Goal: Task Accomplishment & Management: Manage account settings

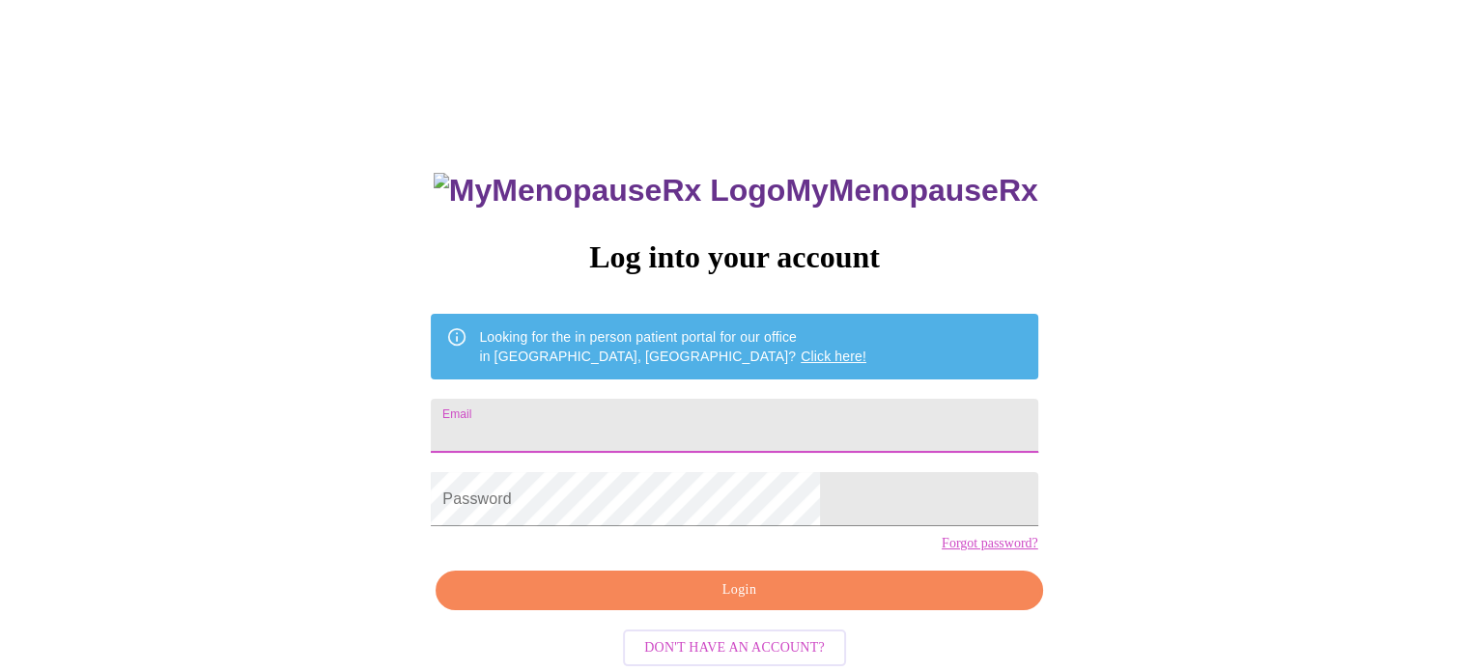
click at [715, 411] on input "Email" at bounding box center [734, 426] width 607 height 54
type input "[EMAIL_ADDRESS][DOMAIN_NAME]"
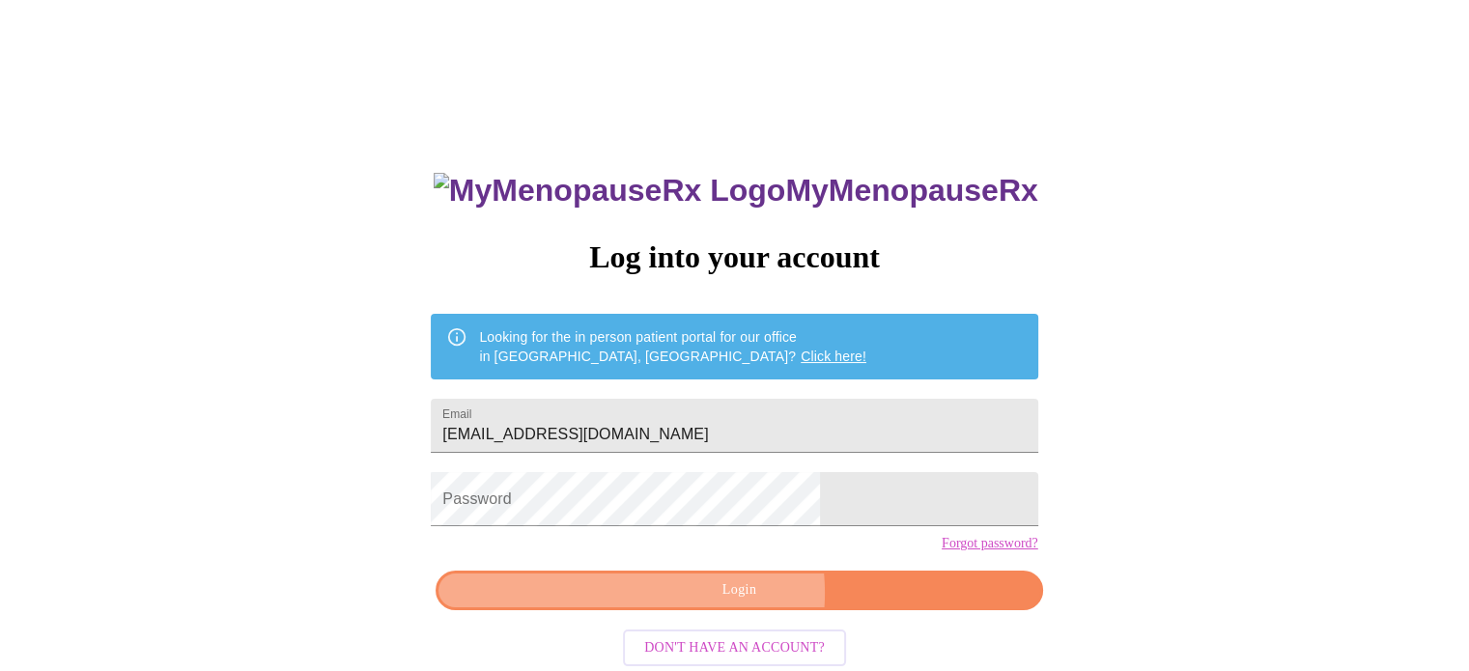
click at [718, 603] on span "Login" at bounding box center [739, 590] width 562 height 24
click at [732, 603] on span "Login" at bounding box center [739, 590] width 562 height 24
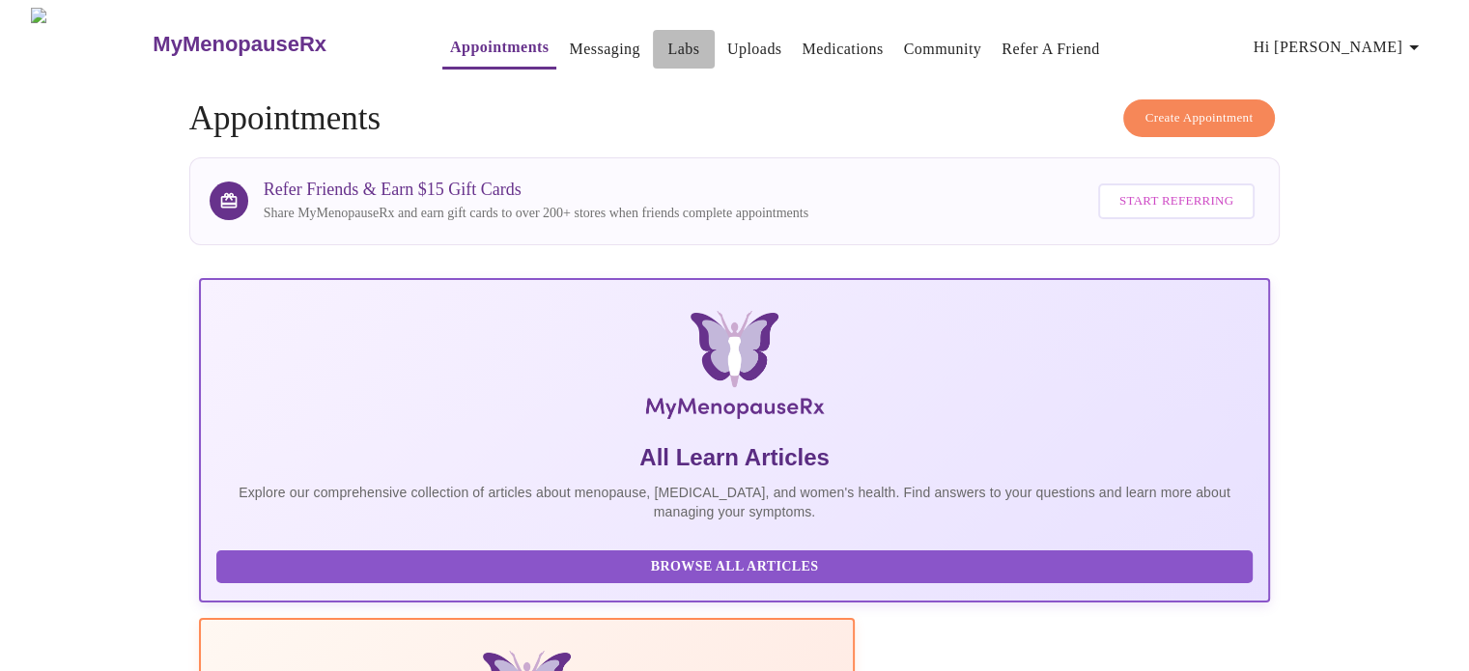
click at [667, 41] on link "Labs" at bounding box center [683, 49] width 32 height 27
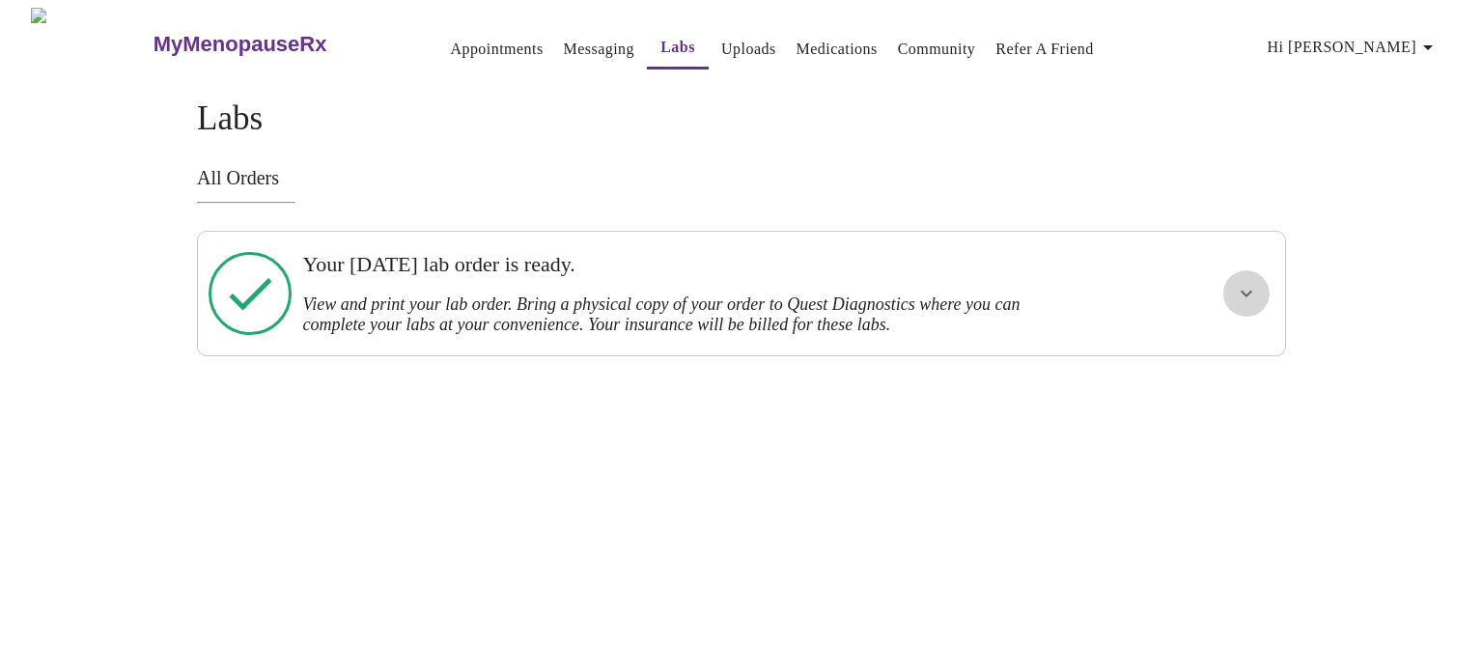
click at [1256, 286] on icon "show more" at bounding box center [1246, 293] width 23 height 23
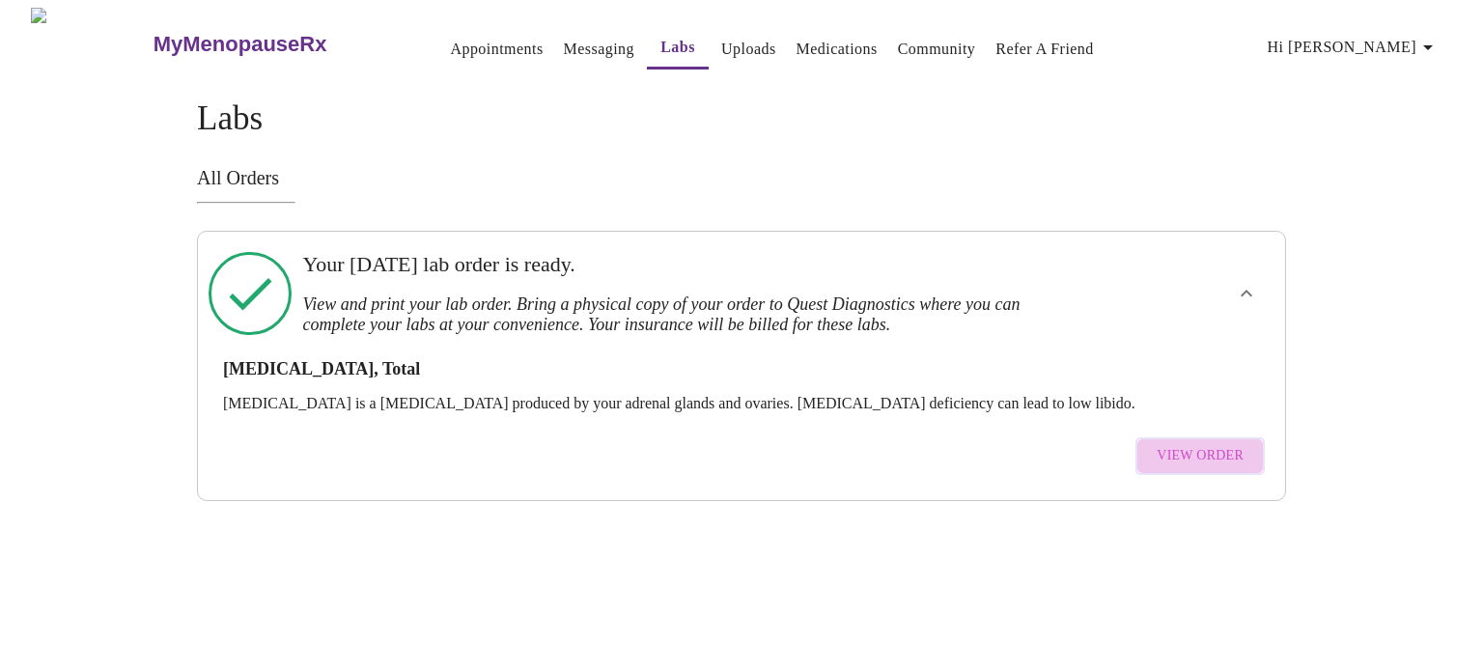
click at [1205, 444] on span "View Order" at bounding box center [1200, 456] width 87 height 24
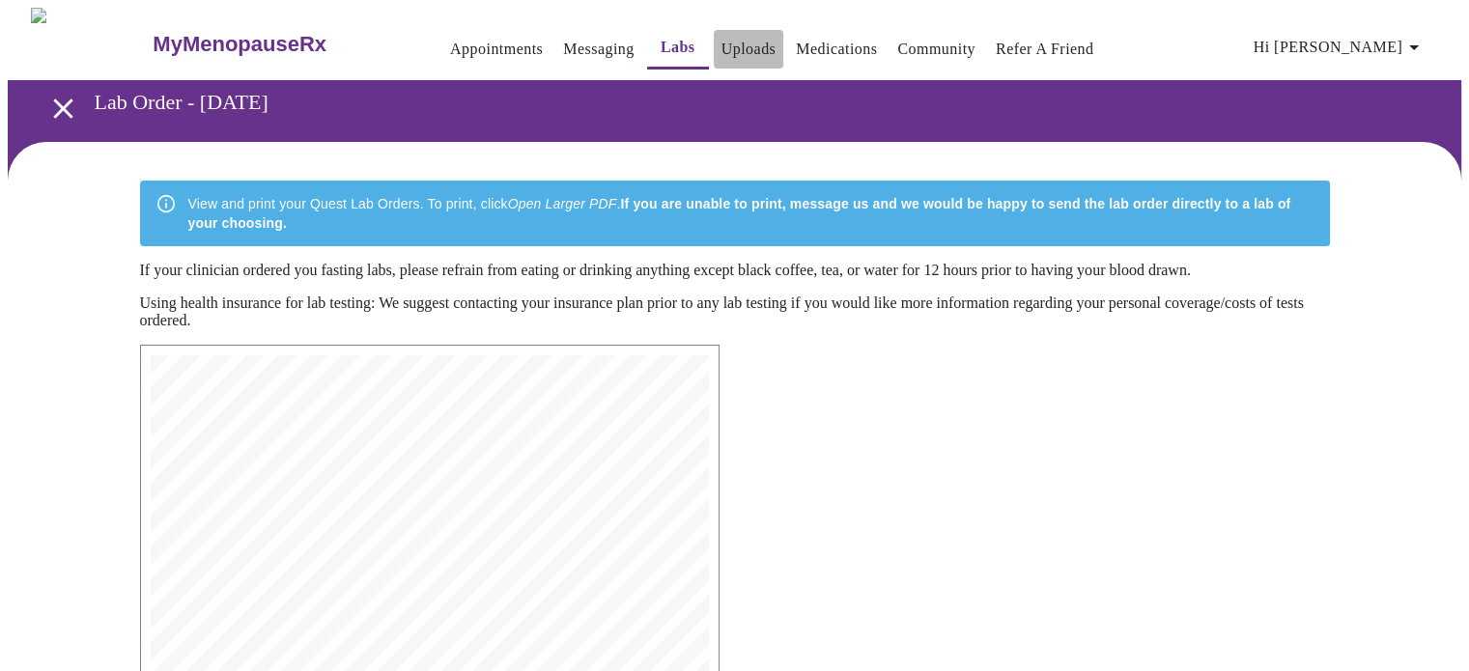
click at [721, 45] on link "Uploads" at bounding box center [748, 49] width 55 height 27
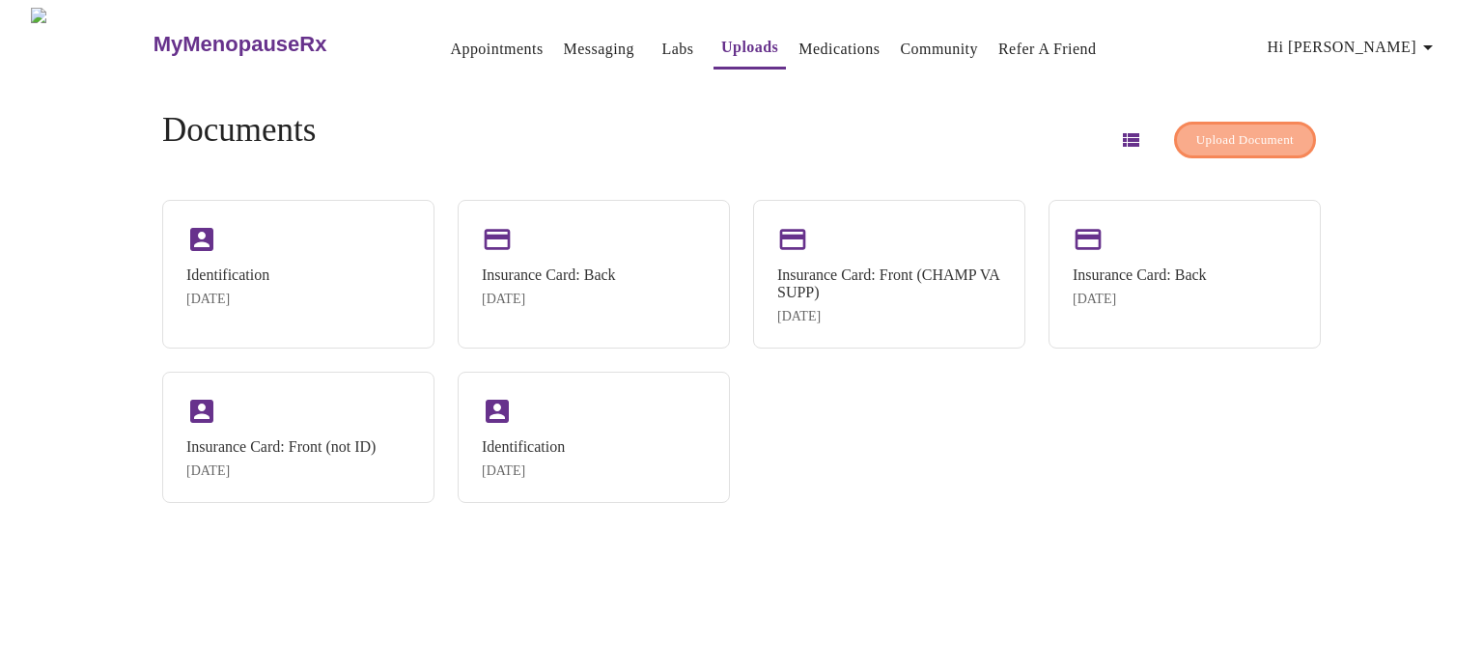
click at [1230, 131] on span "Upload Document" at bounding box center [1246, 140] width 98 height 22
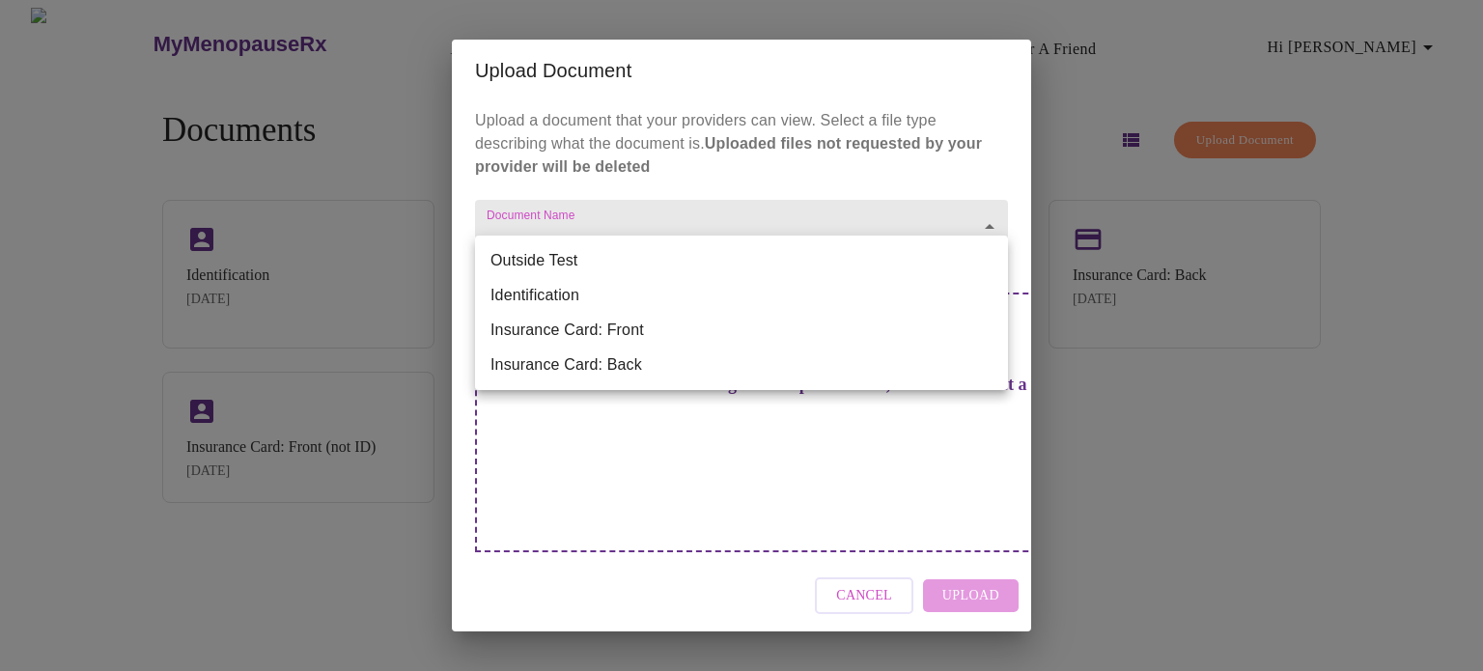
click at [977, 253] on body "MyMenopauseRx Appointments Messaging Labs Uploads Medications Community Refer a…" at bounding box center [742, 343] width 1468 height 671
click at [754, 255] on li "Outside Test" at bounding box center [741, 260] width 533 height 35
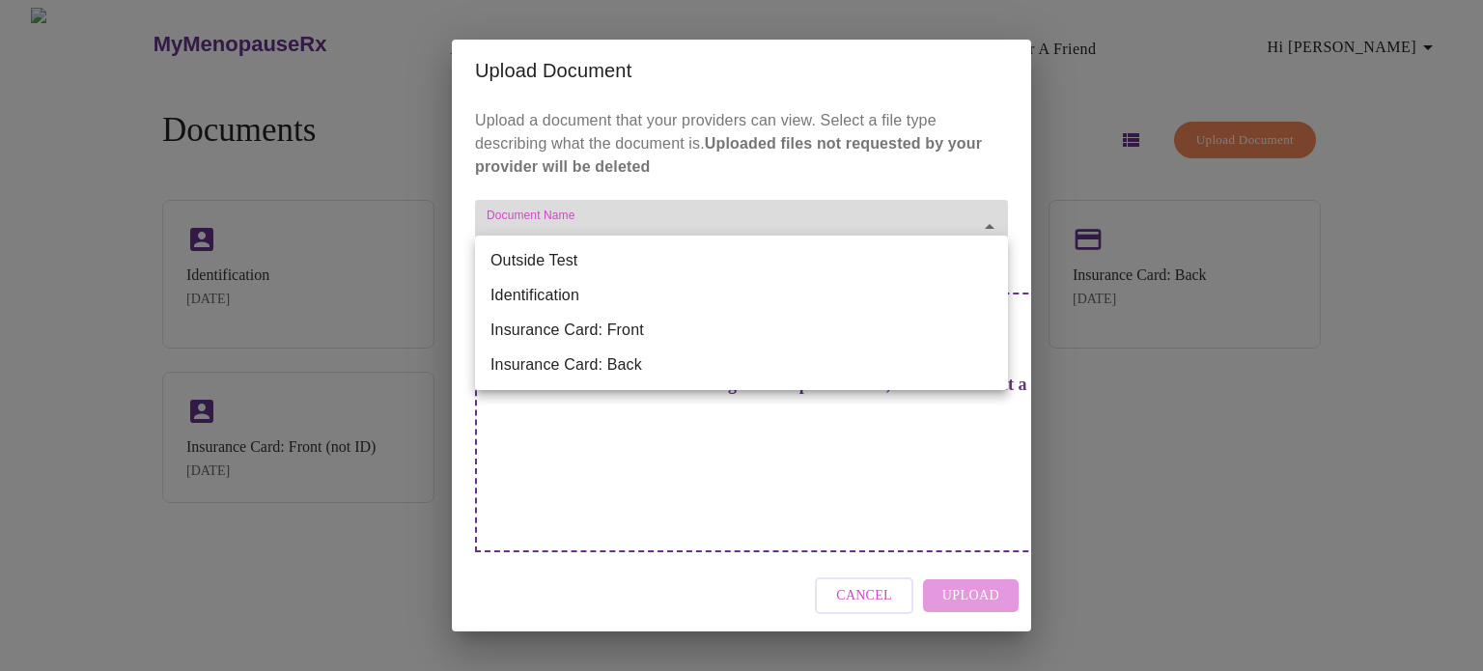
type input "Outside Test"
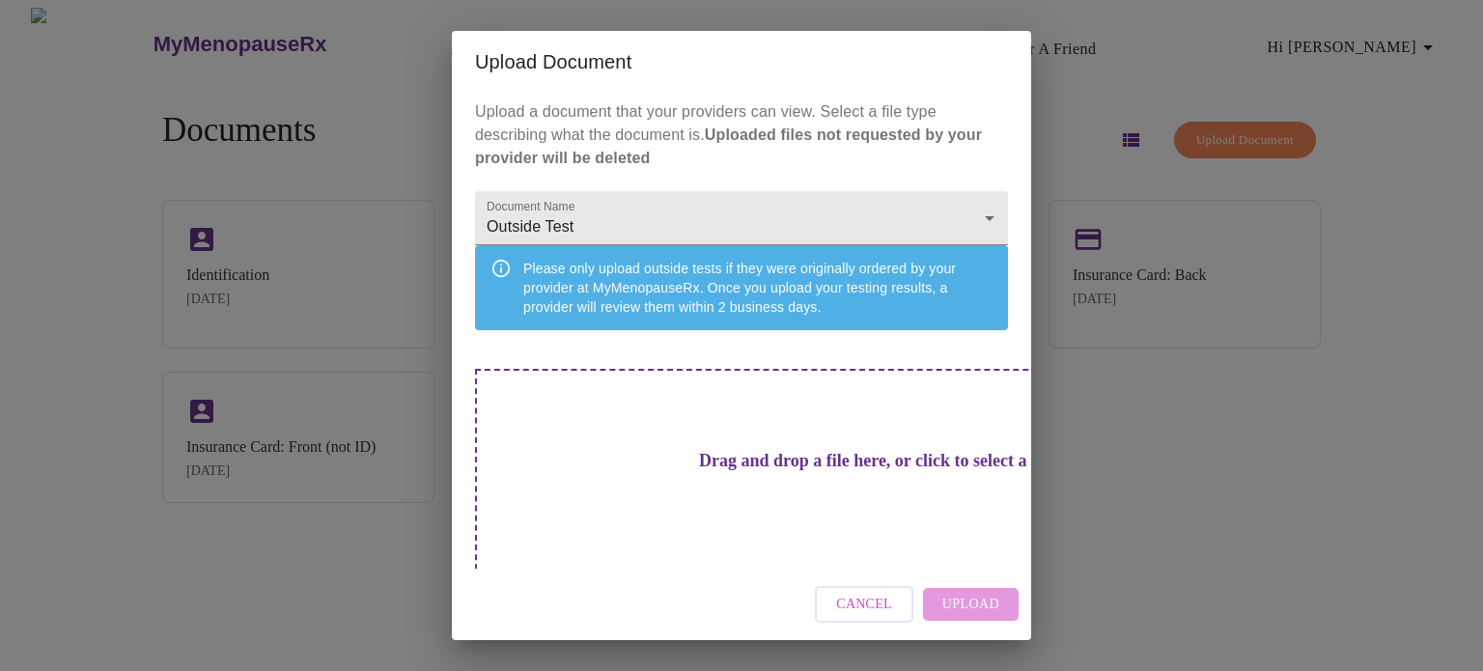
click at [753, 471] on h3 "Drag and drop a file here, or click to select a file" at bounding box center [876, 461] width 533 height 20
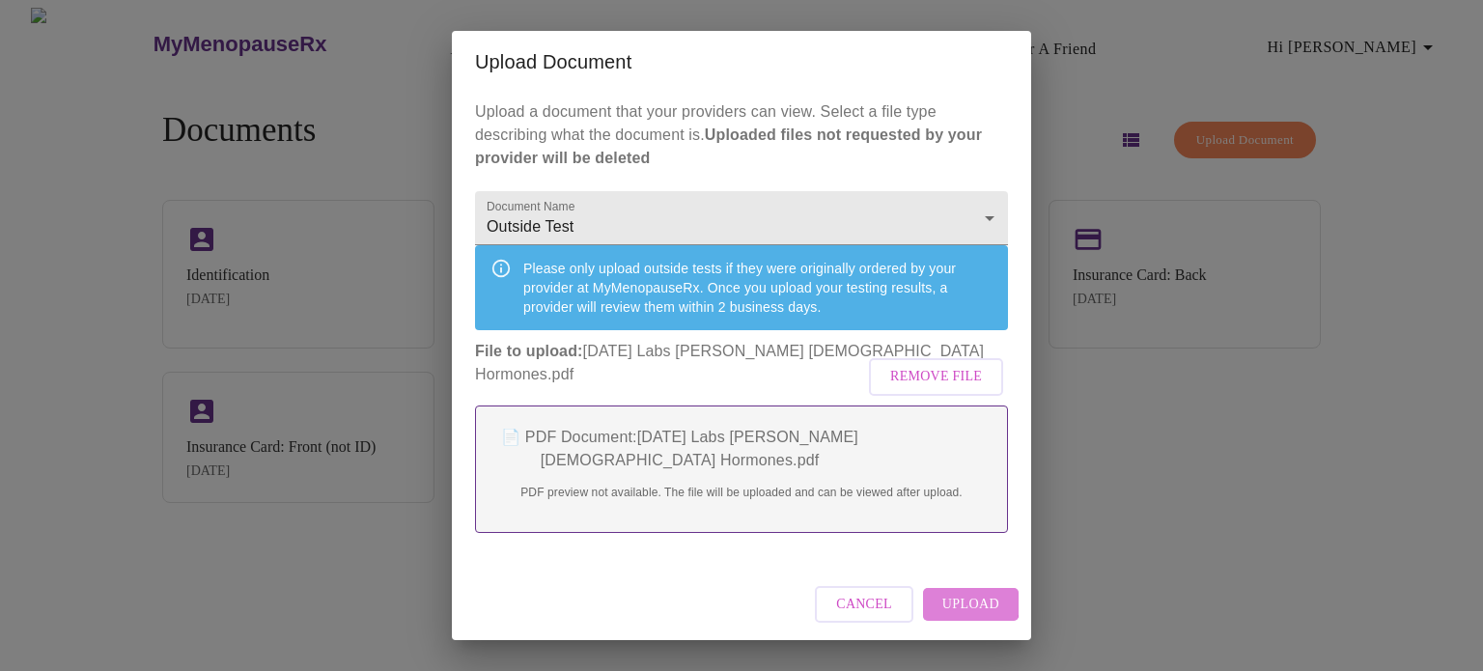
click at [955, 604] on span "Upload" at bounding box center [971, 605] width 57 height 24
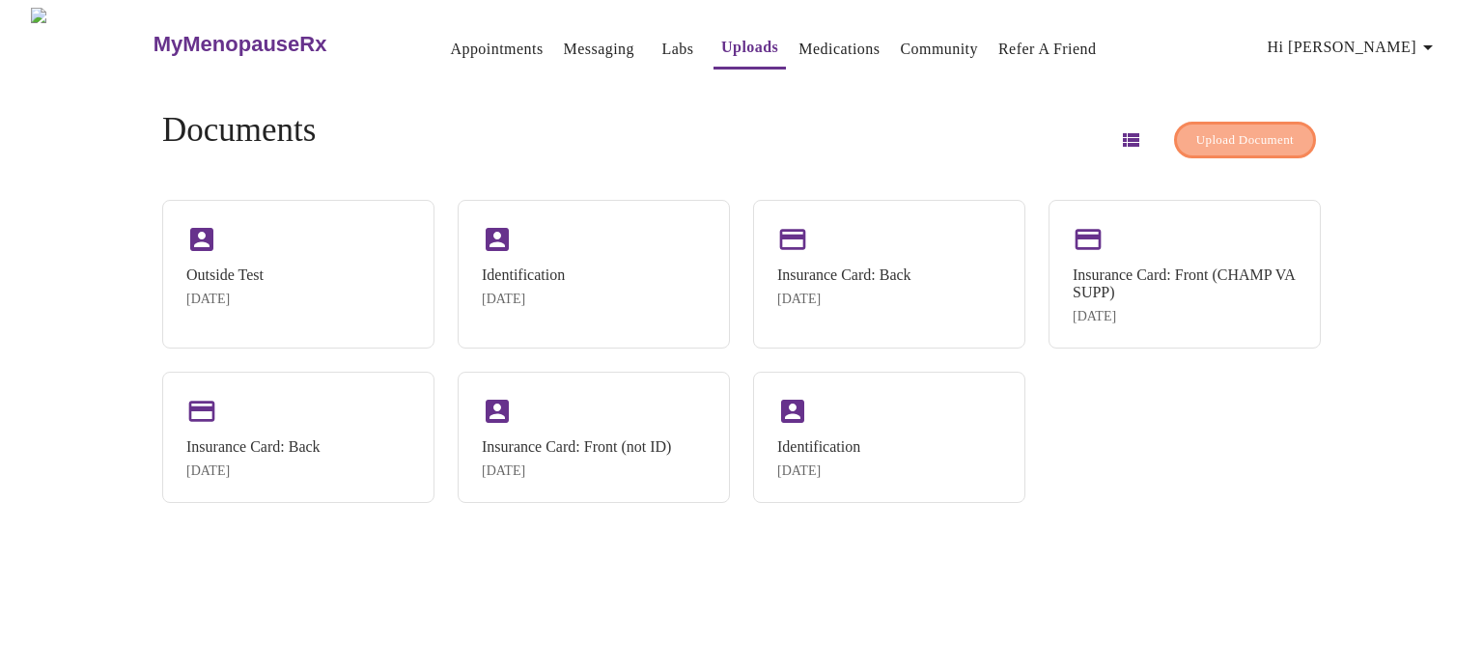
click at [1247, 131] on span "Upload Document" at bounding box center [1246, 140] width 98 height 22
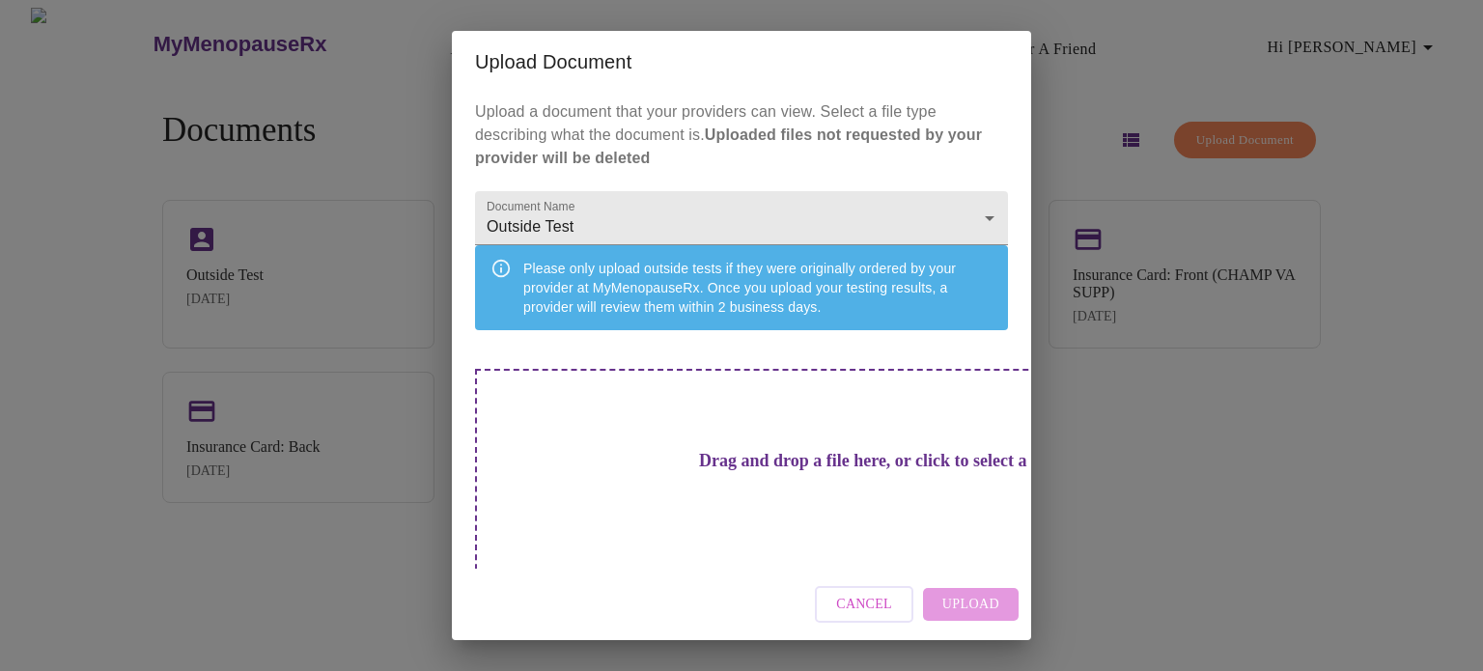
click at [780, 471] on h3 "Drag and drop a file here, or click to select a file" at bounding box center [876, 461] width 533 height 20
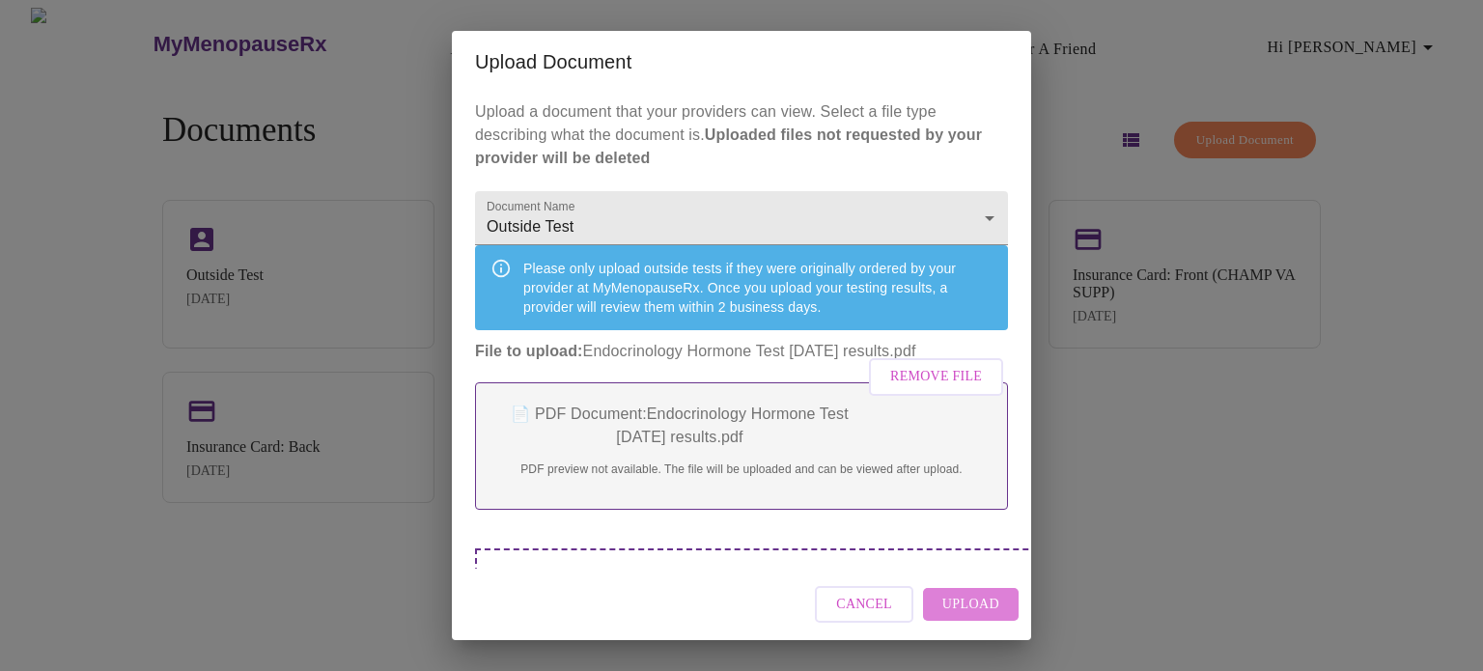
click at [989, 606] on span "Upload" at bounding box center [971, 605] width 57 height 24
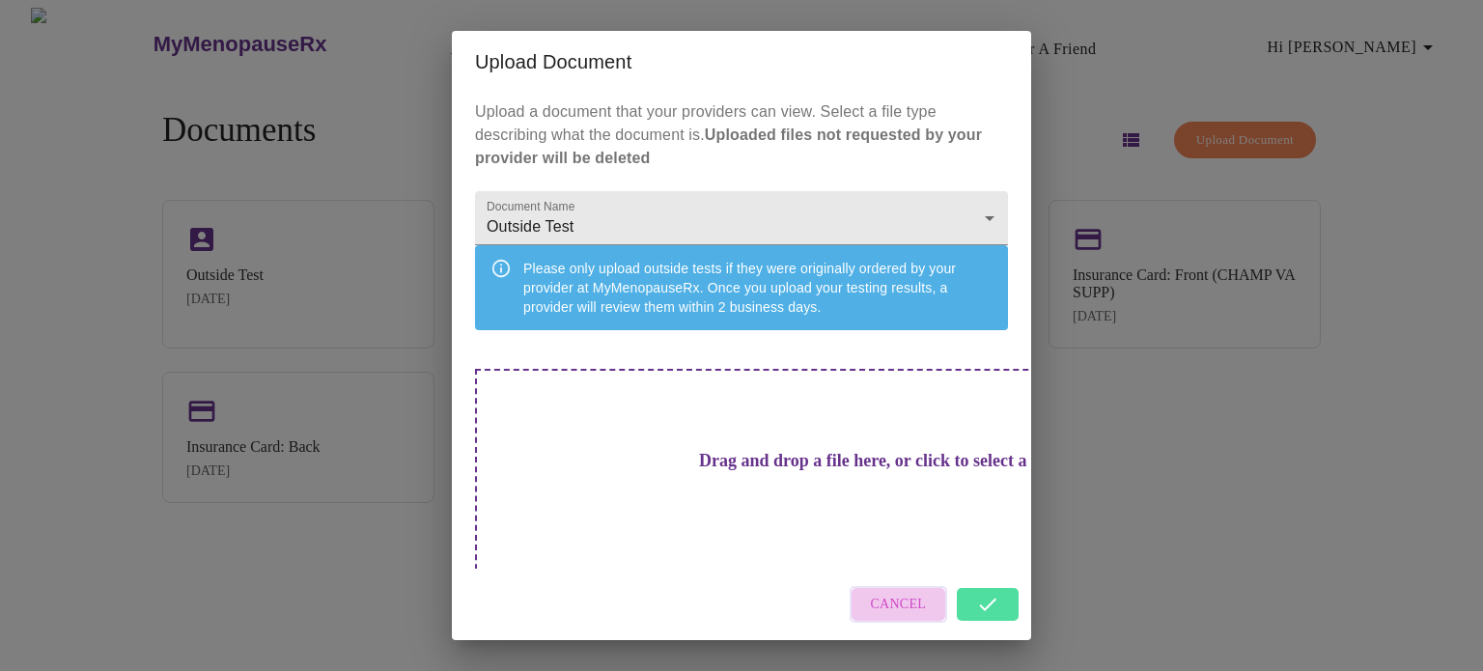
click at [905, 608] on span "Cancel" at bounding box center [899, 605] width 56 height 24
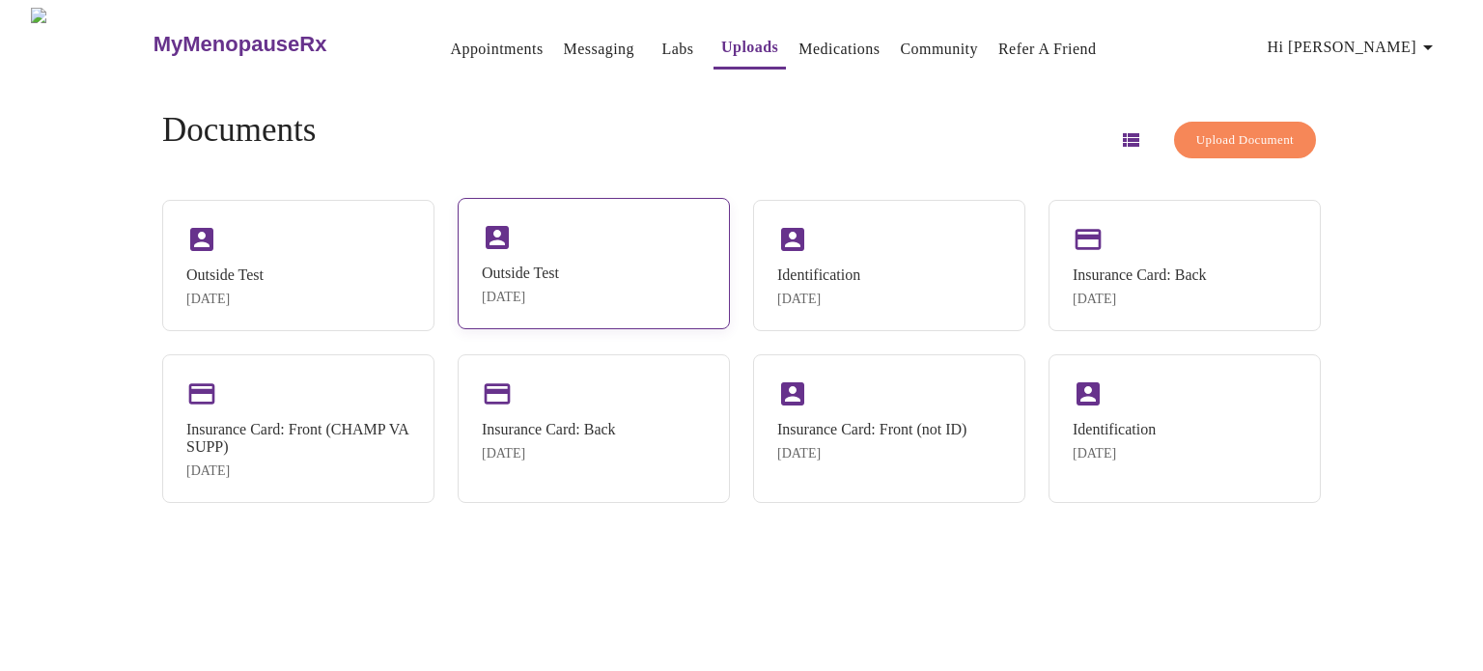
click at [559, 292] on div "Sep 15, 2025" at bounding box center [520, 297] width 77 height 15
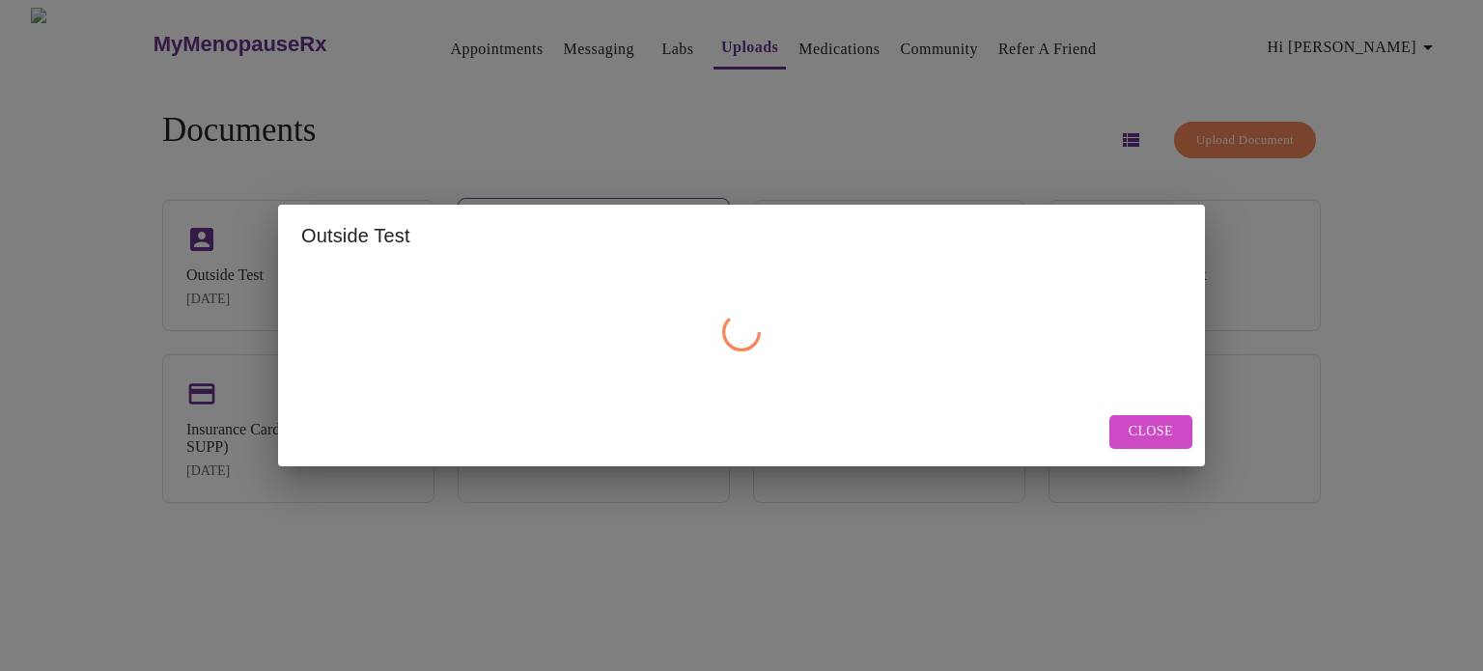
click at [571, 292] on div at bounding box center [741, 332] width 881 height 116
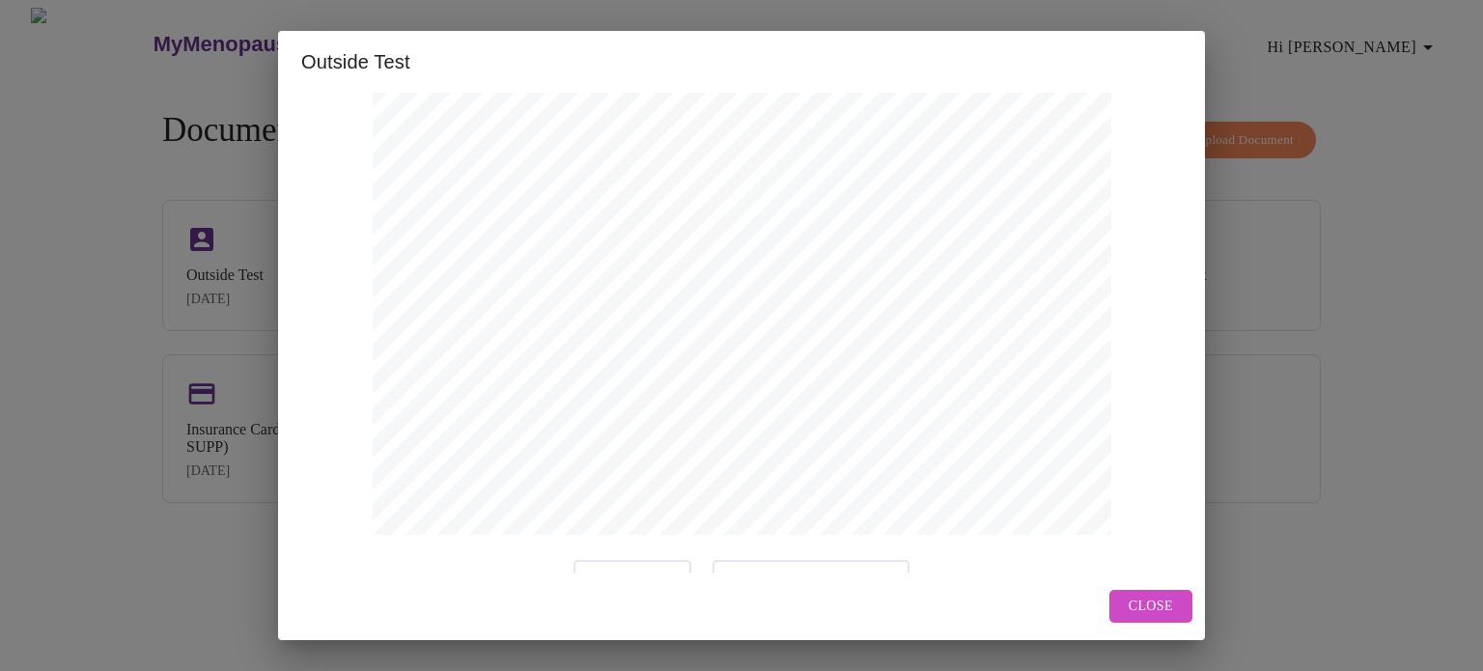
scroll to position [563, 0]
click at [637, 531] on span "Next Page" at bounding box center [632, 537] width 75 height 24
click at [1143, 612] on span "Close" at bounding box center [1151, 607] width 44 height 24
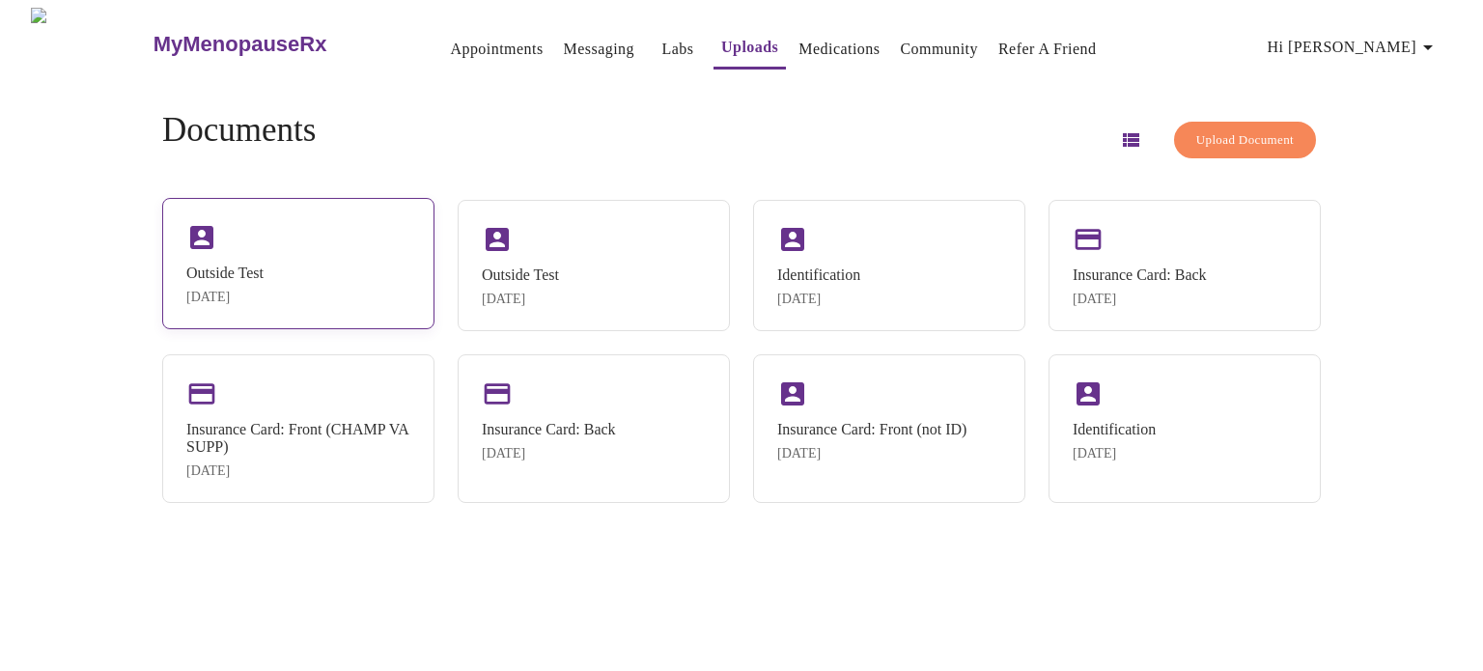
click at [336, 283] on div "Outside Test Sep 15, 2025" at bounding box center [298, 263] width 272 height 131
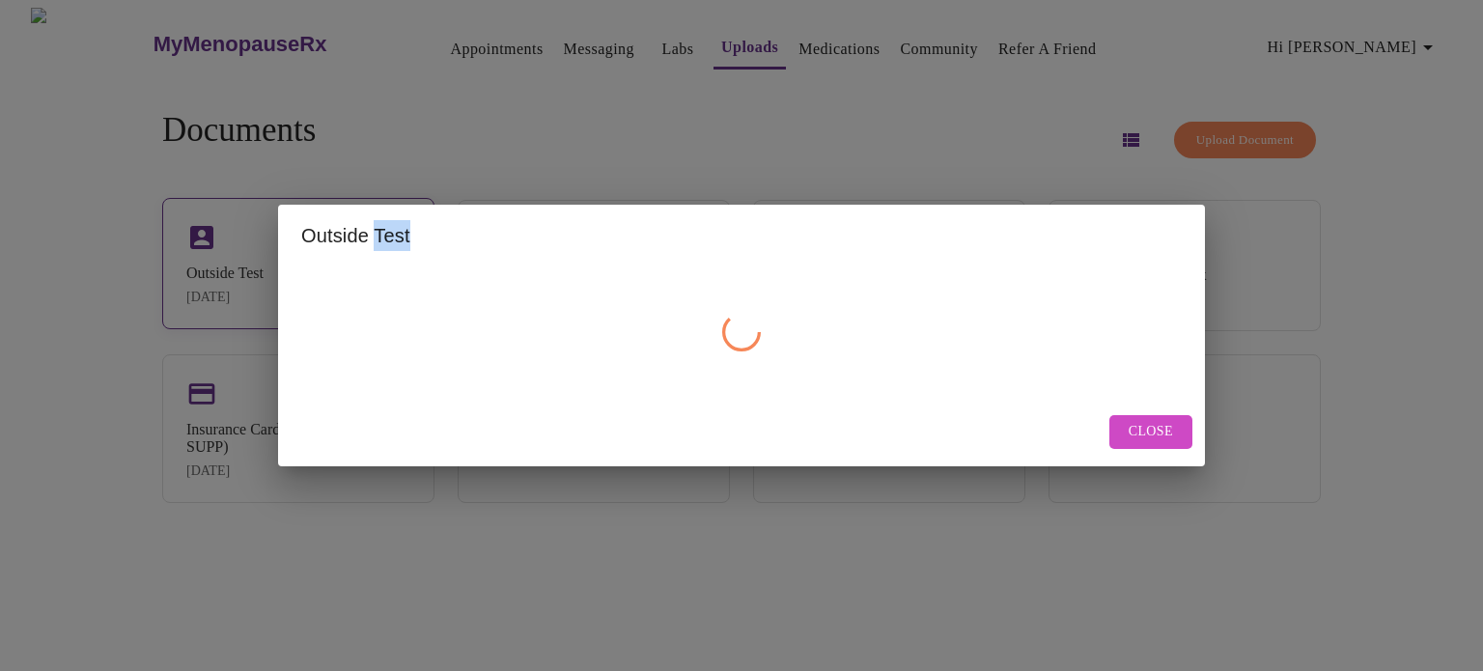
click at [336, 283] on div at bounding box center [741, 332] width 881 height 116
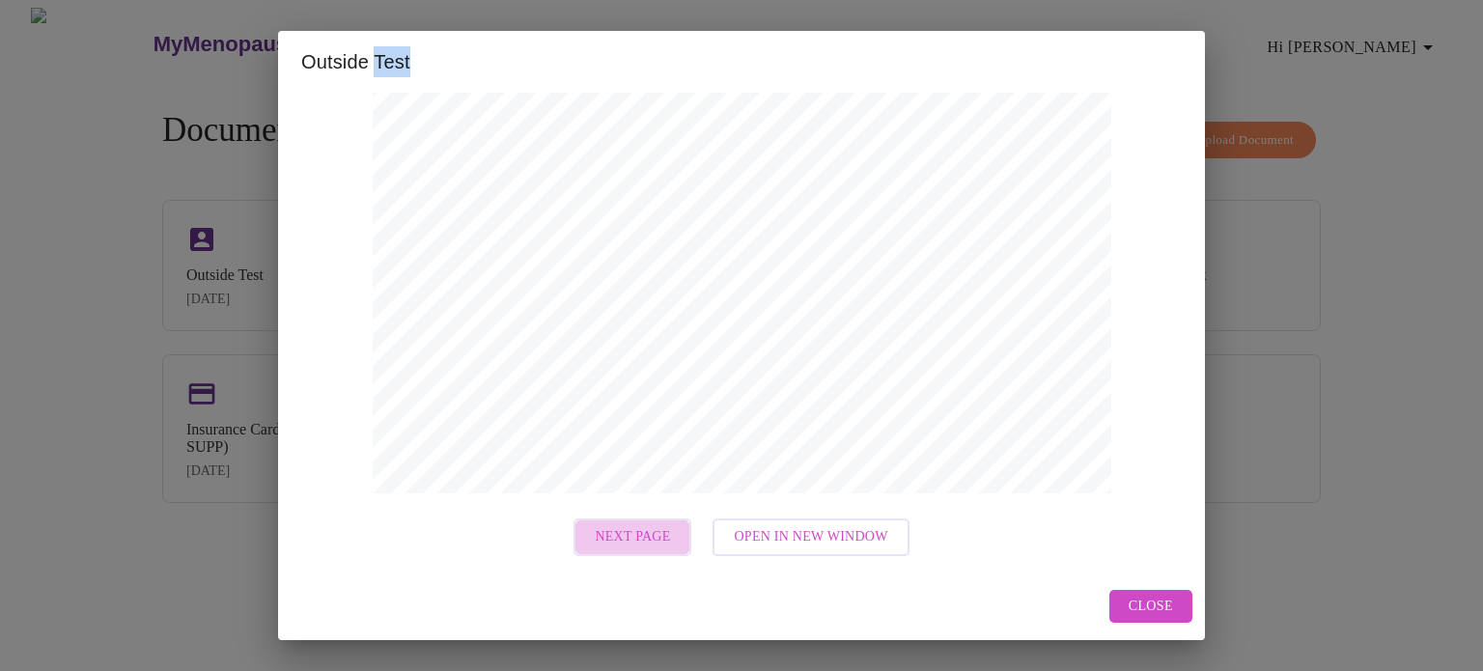
click at [643, 531] on span "Next Page" at bounding box center [632, 537] width 75 height 24
click at [725, 540] on span "Next Page" at bounding box center [718, 537] width 75 height 24
click at [741, 542] on span "Next Page" at bounding box center [718, 537] width 75 height 24
click at [719, 525] on span "Next Page" at bounding box center [718, 537] width 75 height 24
click at [703, 523] on button "Next Page" at bounding box center [719, 538] width 118 height 38
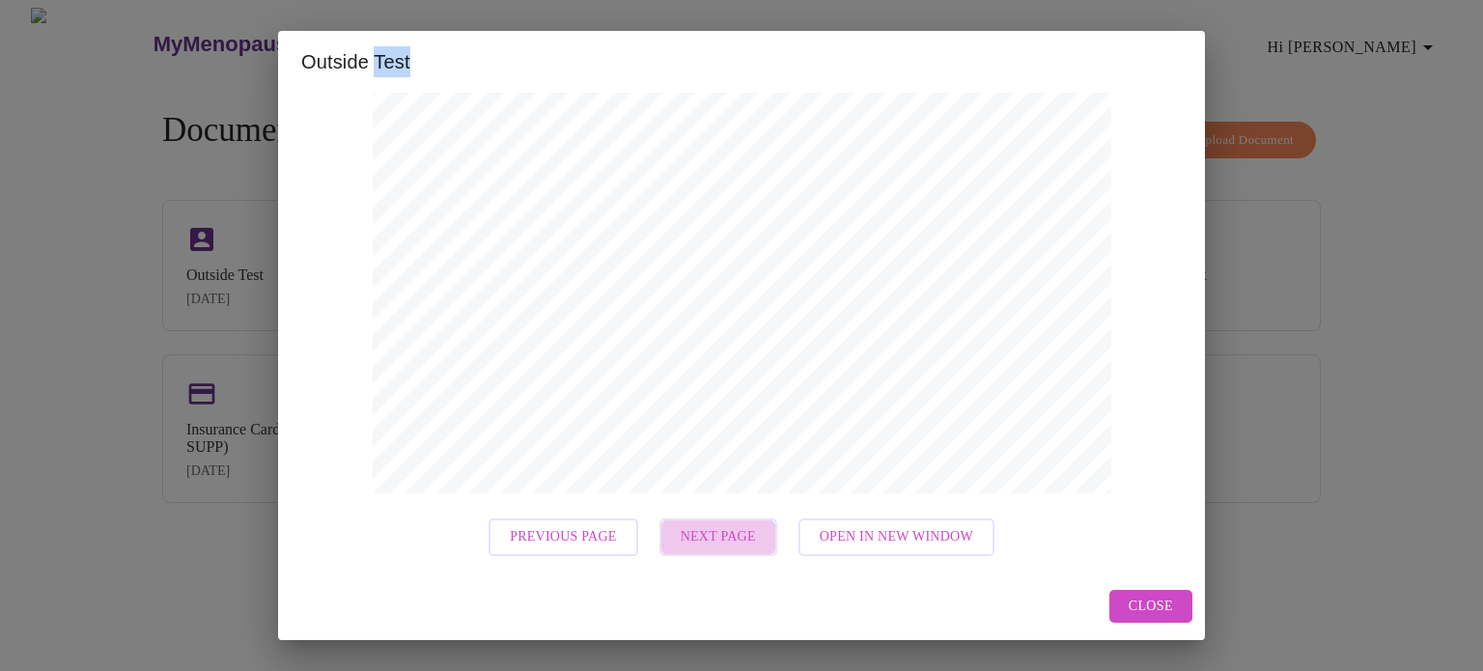
click at [722, 534] on span "Next Page" at bounding box center [718, 537] width 75 height 24
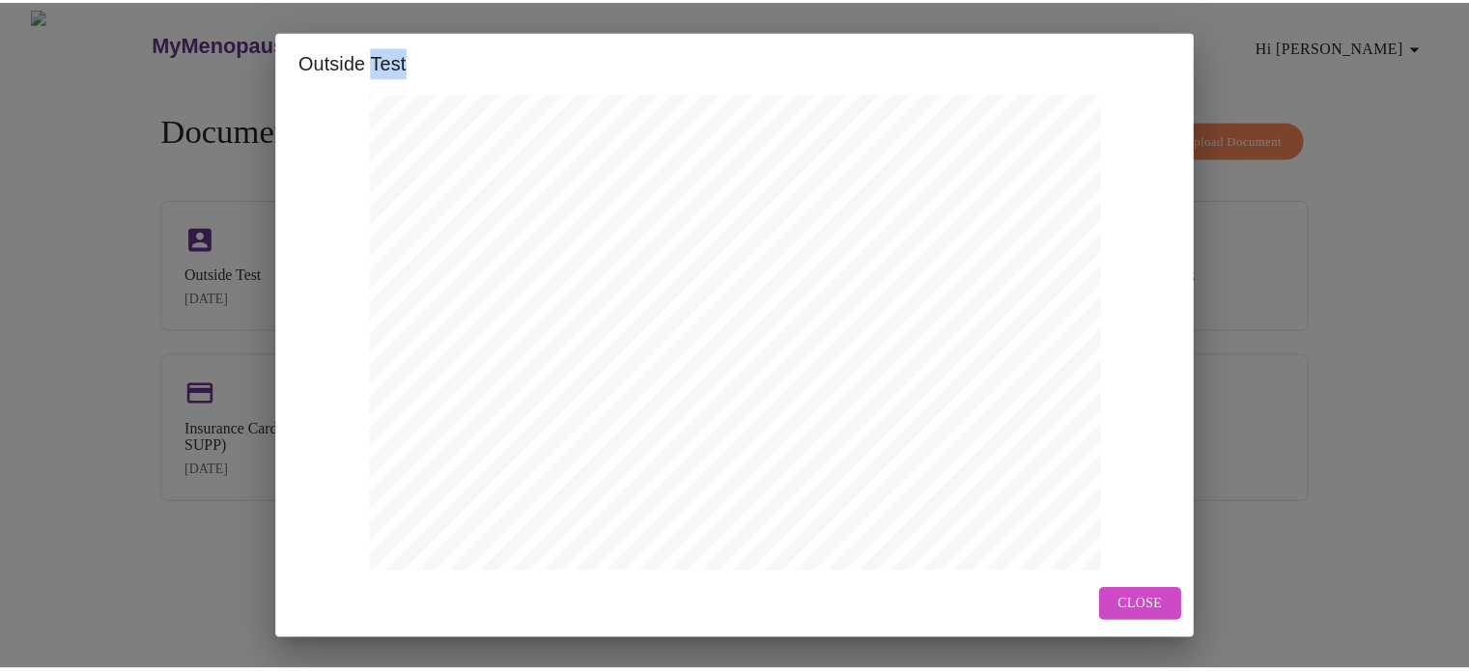
scroll to position [0, 0]
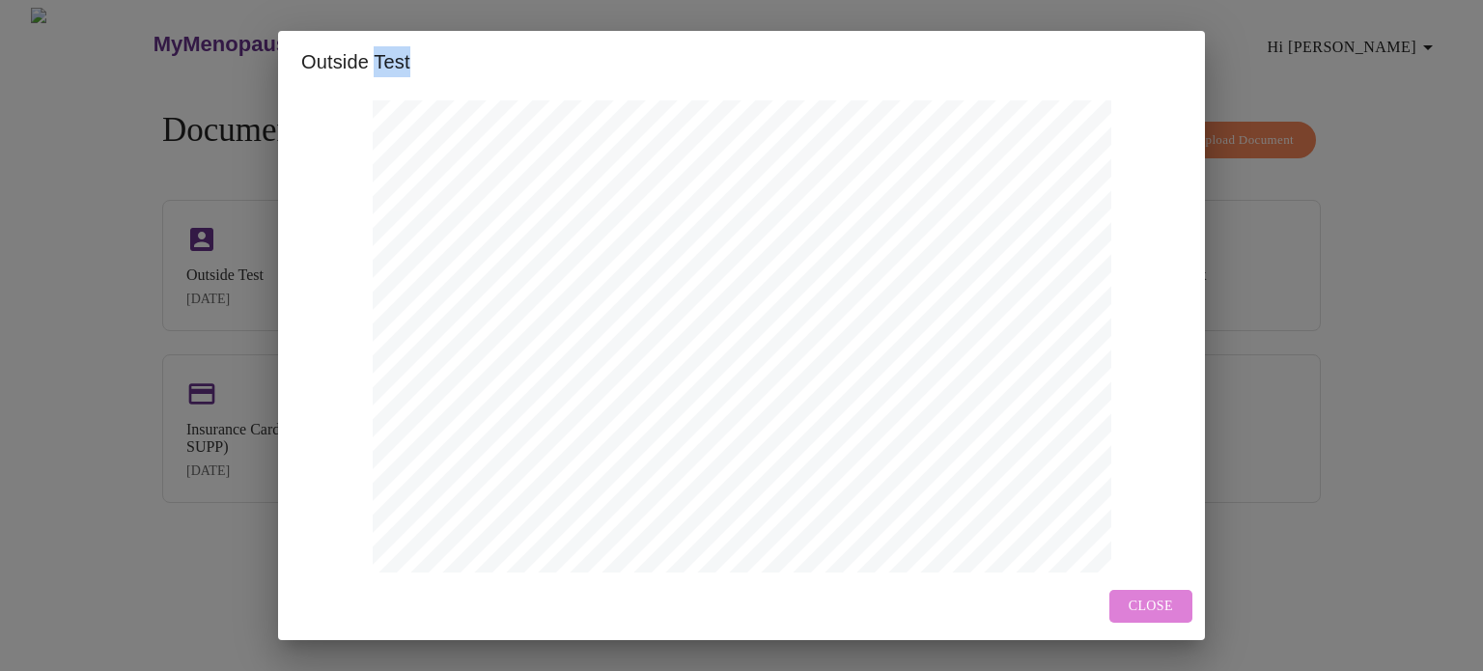
click at [1156, 606] on span "Close" at bounding box center [1151, 607] width 44 height 24
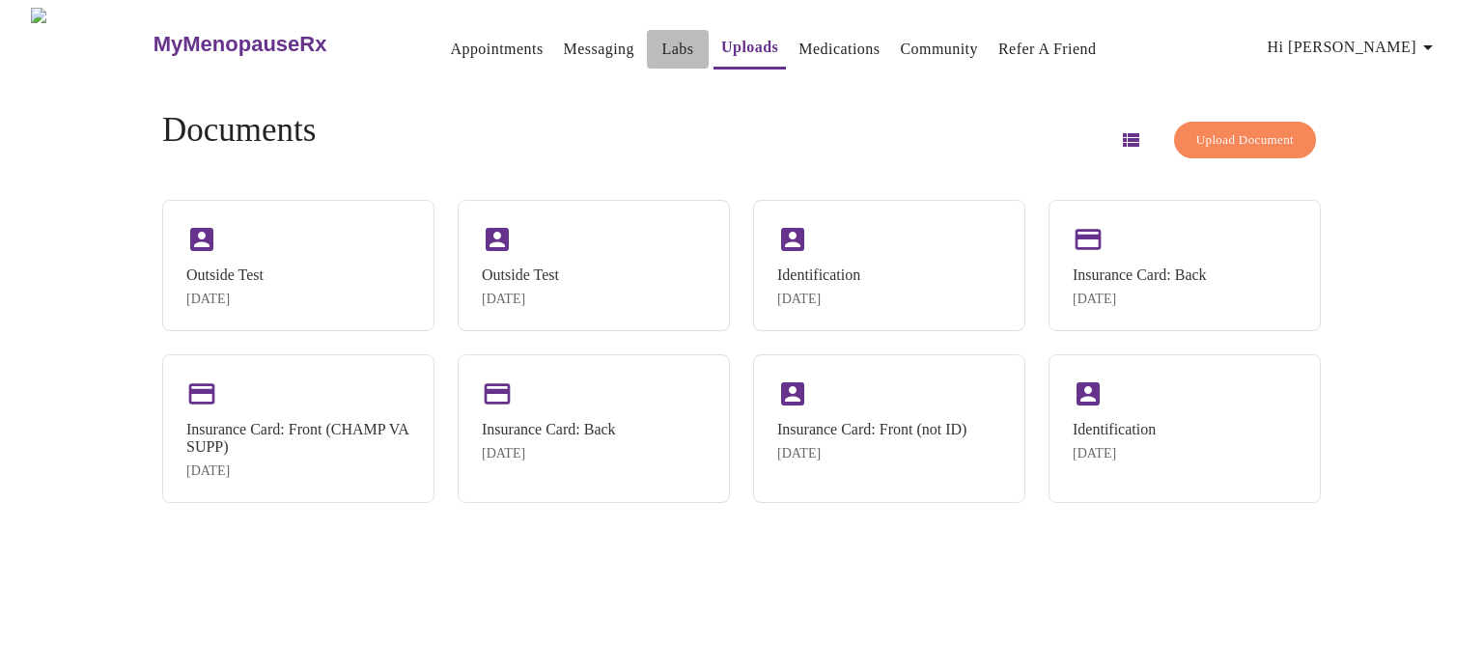
click at [663, 49] on link "Labs" at bounding box center [679, 49] width 32 height 27
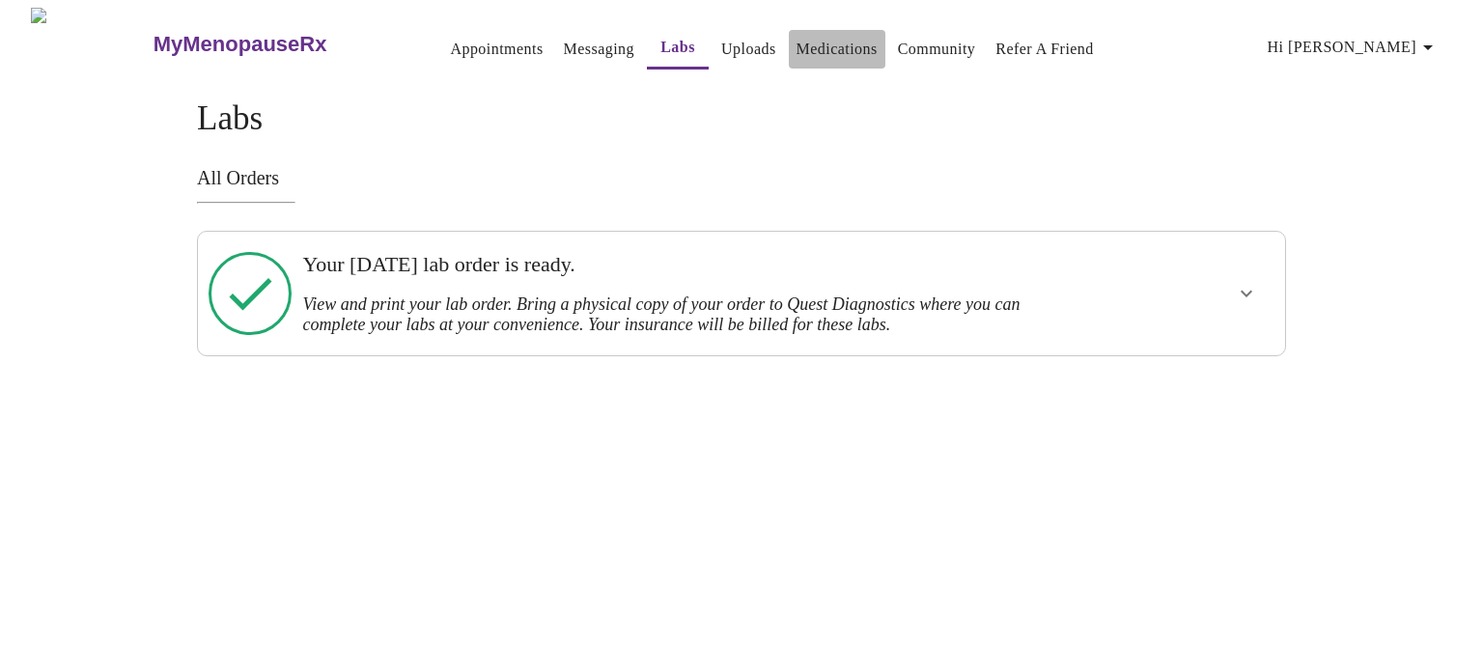
click at [819, 38] on link "Medications" at bounding box center [837, 49] width 81 height 27
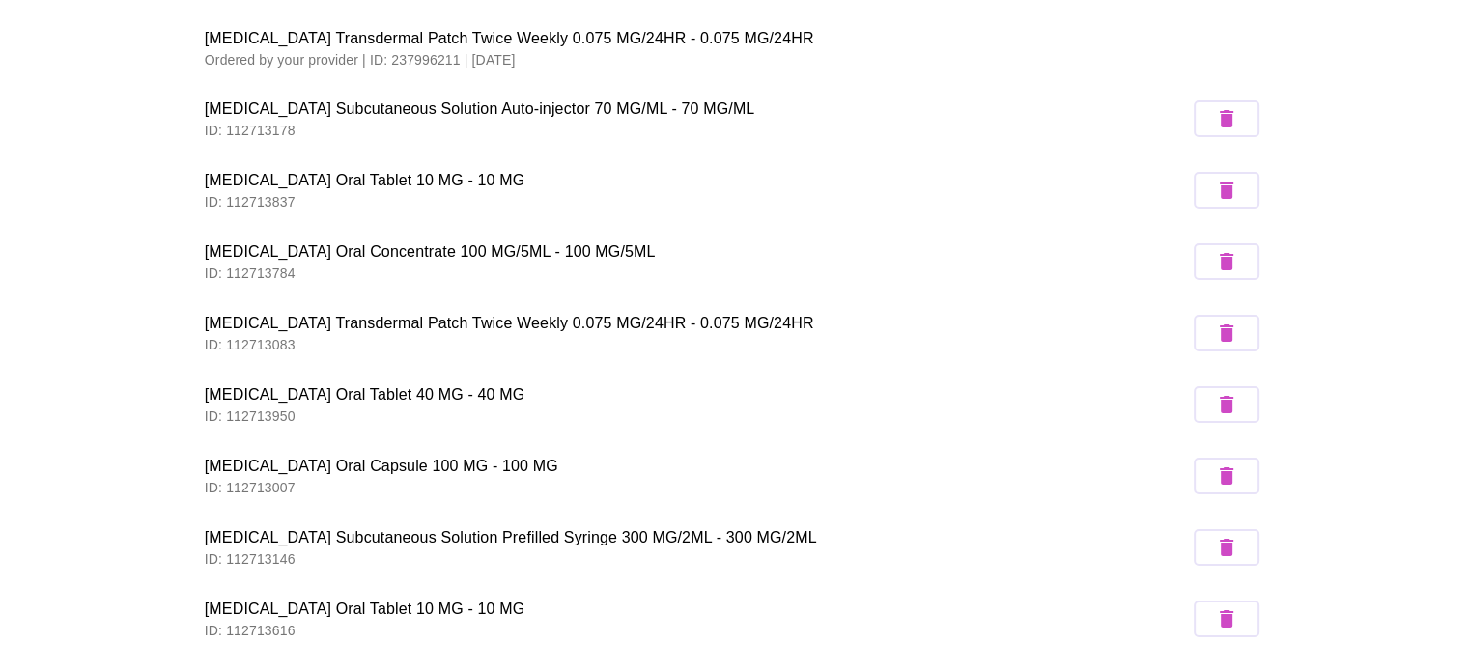
scroll to position [274, 0]
